Goal: Find specific page/section: Find specific page/section

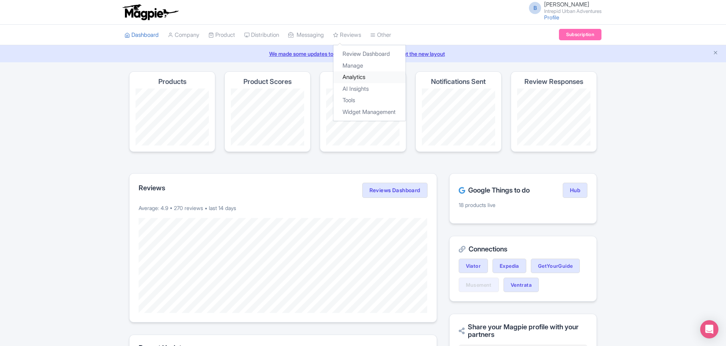
click at [366, 78] on link "Analytics" at bounding box center [369, 77] width 72 height 12
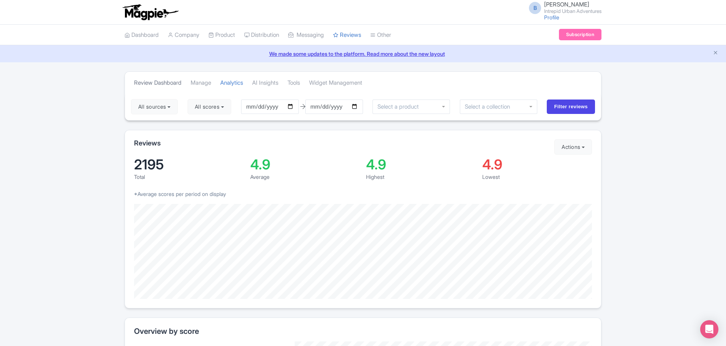
click at [167, 83] on link "Review Dashboard" at bounding box center [157, 83] width 47 height 21
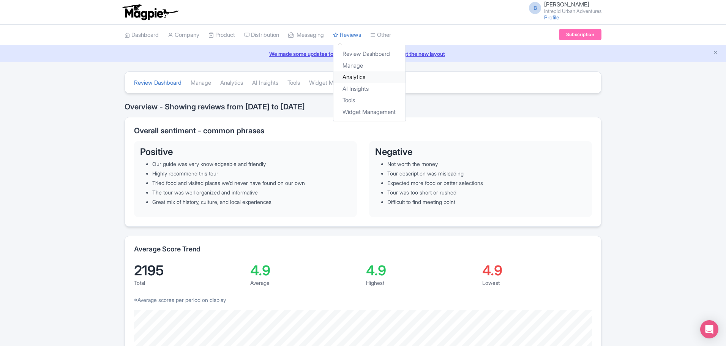
click at [363, 76] on link "Analytics" at bounding box center [369, 77] width 72 height 12
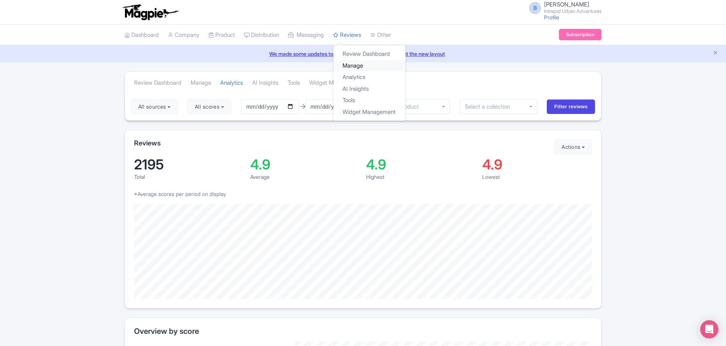
click at [358, 67] on link "Manage" at bounding box center [369, 66] width 72 height 12
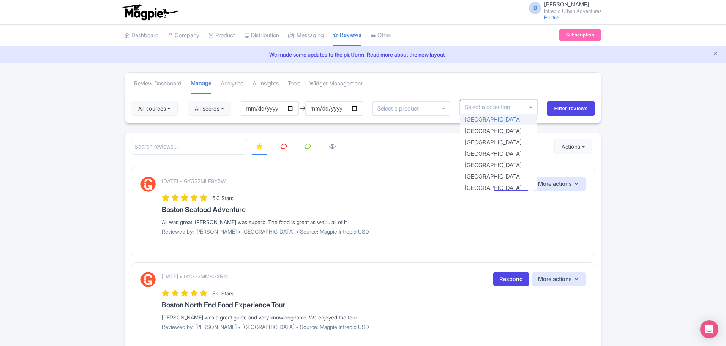
click at [507, 109] on input "select-one" at bounding box center [490, 107] width 51 height 7
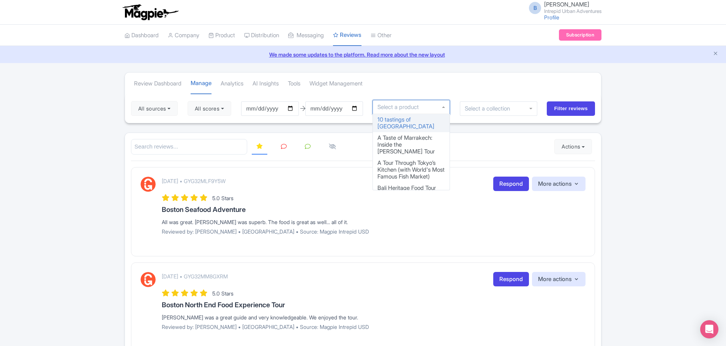
click at [412, 107] on input "select-one" at bounding box center [400, 107] width 46 height 7
click at [363, 78] on link "Analytics" at bounding box center [369, 78] width 72 height 12
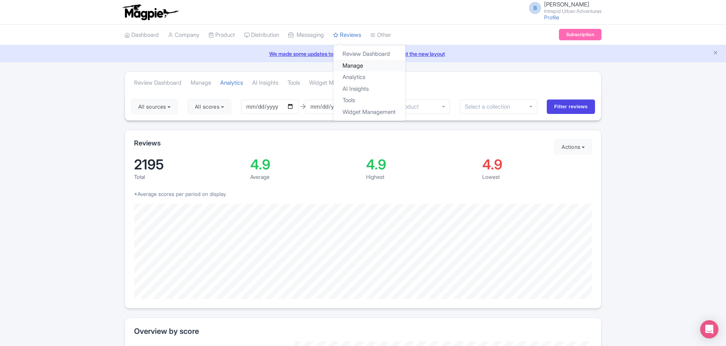
click at [361, 65] on link "Manage" at bounding box center [369, 66] width 72 height 12
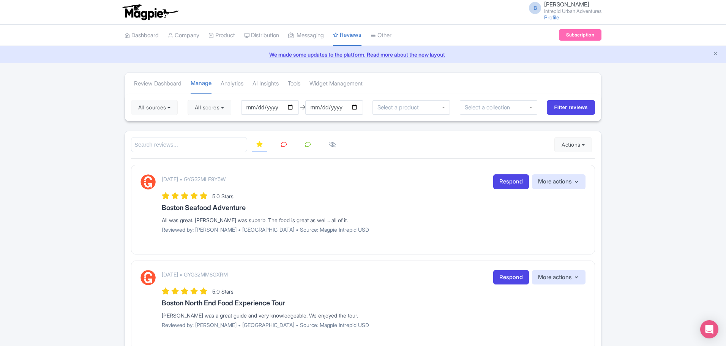
click at [194, 142] on input "search" at bounding box center [189, 145] width 116 height 16
type input "bo"
click at [216, 150] on input "bo" at bounding box center [189, 145] width 116 height 16
type input "bob"
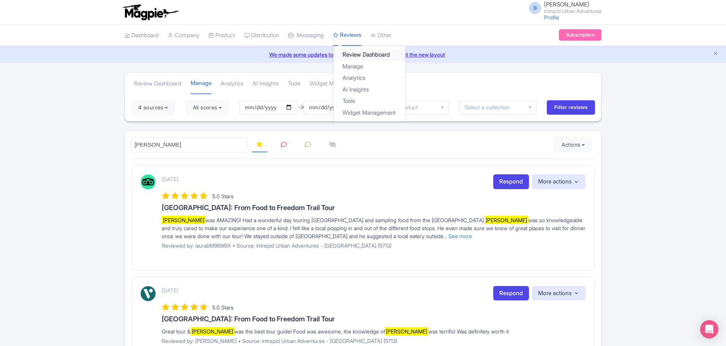
click at [374, 53] on link "Review Dashboard" at bounding box center [369, 55] width 72 height 12
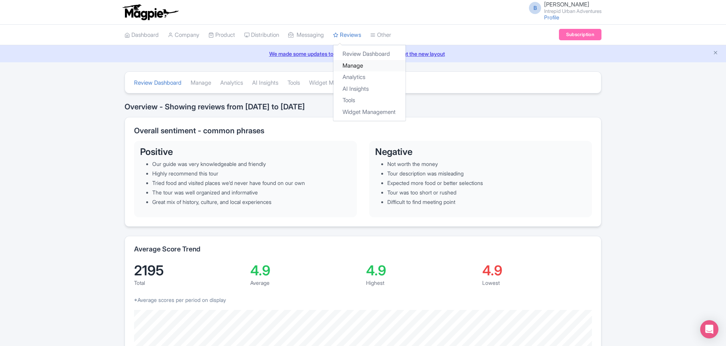
click at [358, 68] on link "Manage" at bounding box center [369, 66] width 72 height 12
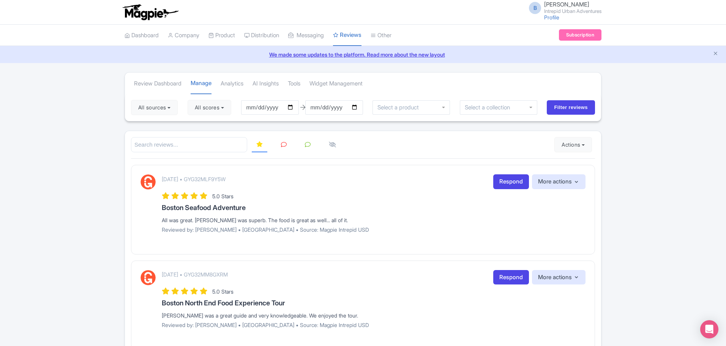
click at [199, 144] on input "search" at bounding box center [189, 145] width 116 height 16
click at [583, 145] on button "Actions" at bounding box center [573, 144] width 38 height 15
